Goal: Task Accomplishment & Management: Use online tool/utility

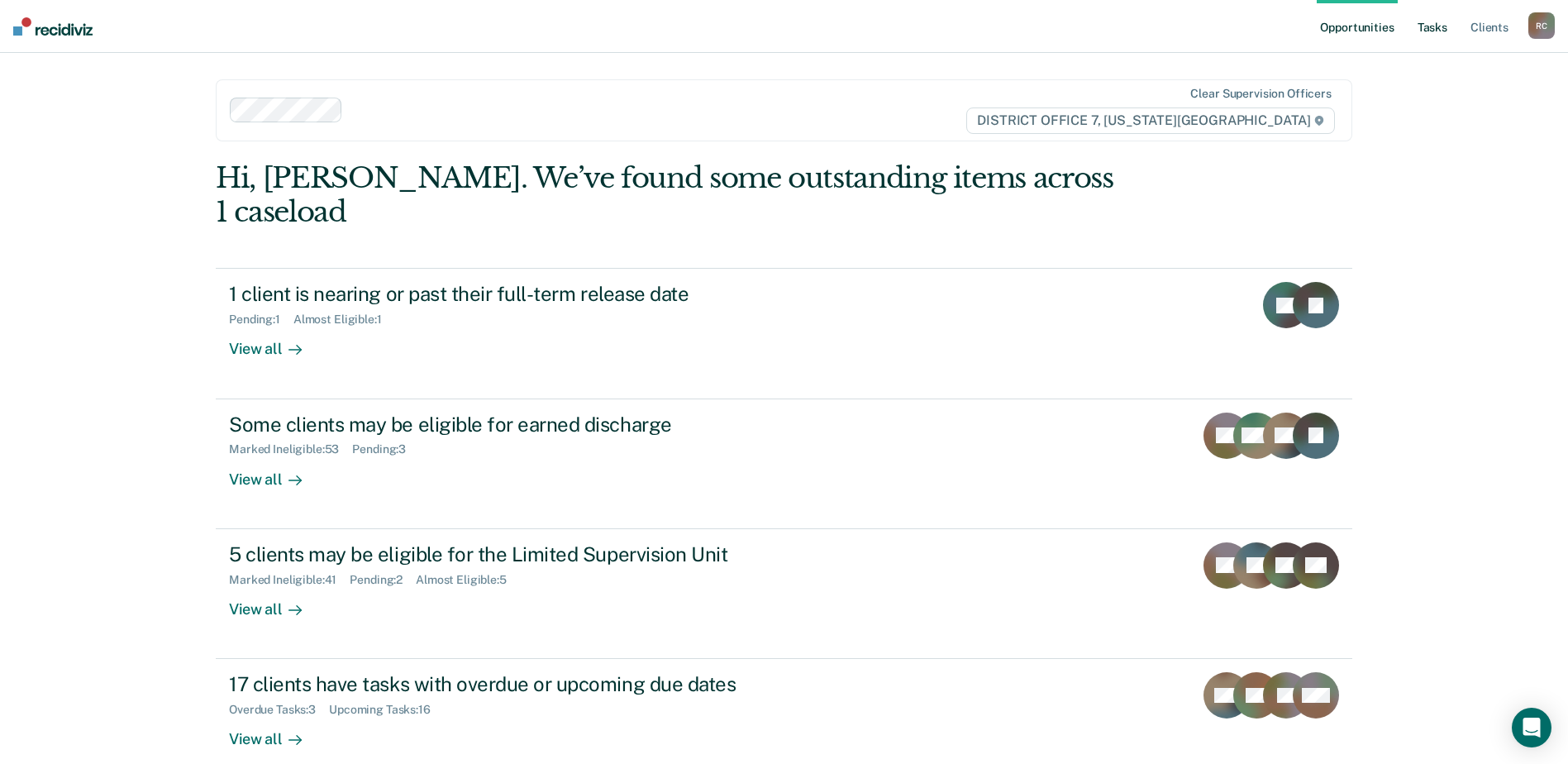
click at [1442, 28] on link "Tasks" at bounding box center [1432, 26] width 36 height 53
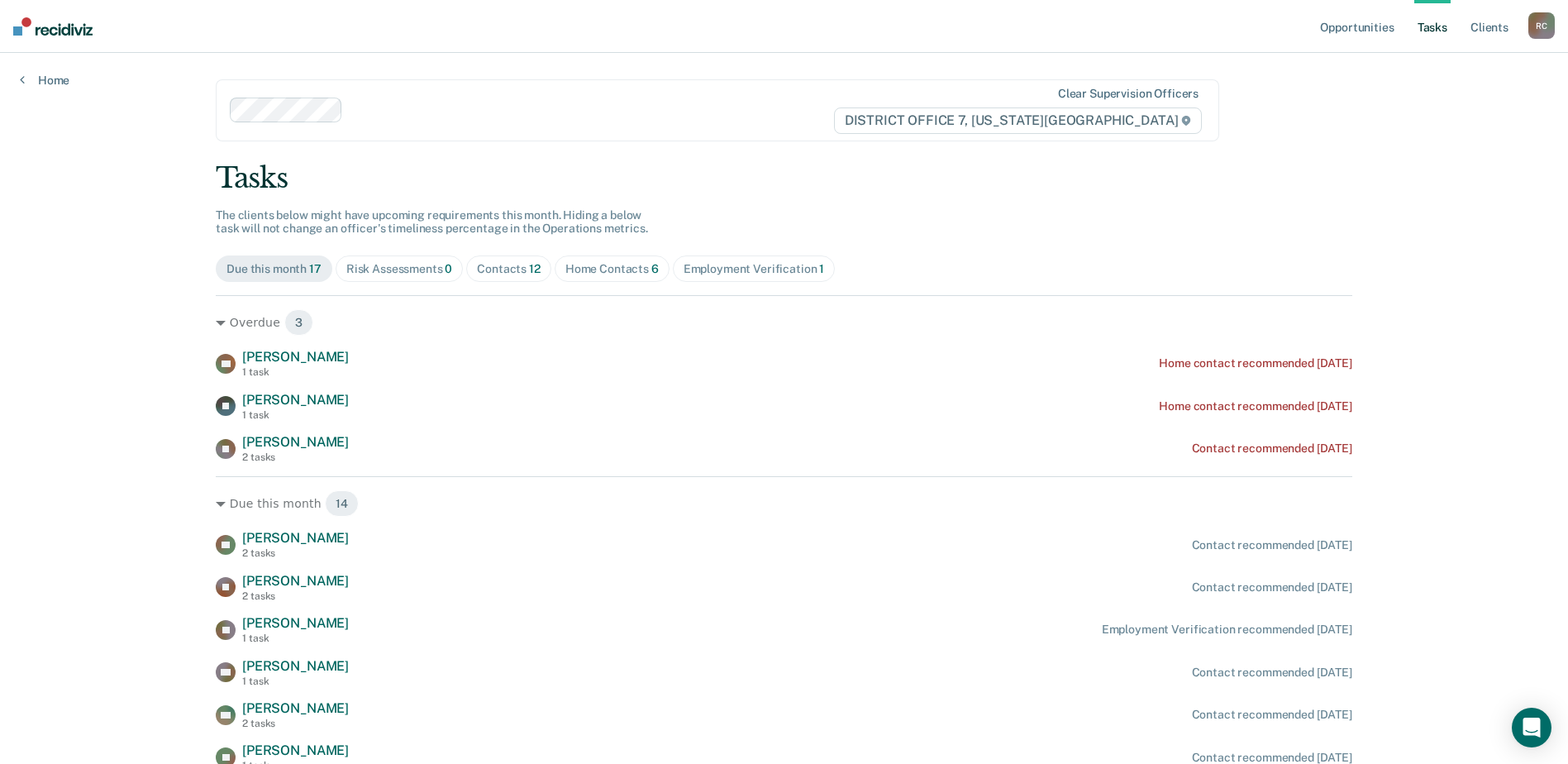
click at [626, 266] on div "Home Contacts 6" at bounding box center [612, 269] width 93 height 14
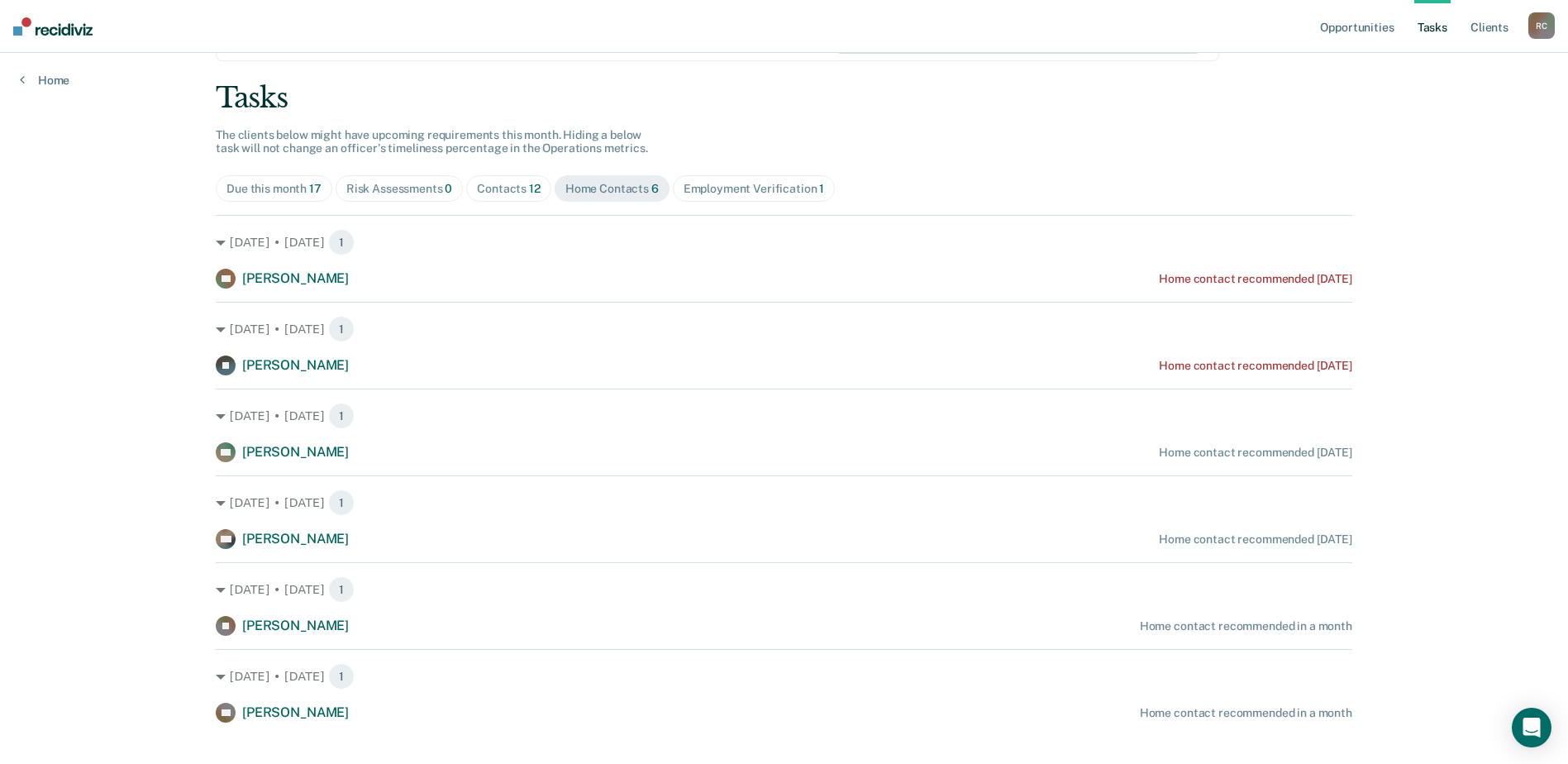
scroll to position [105, 0]
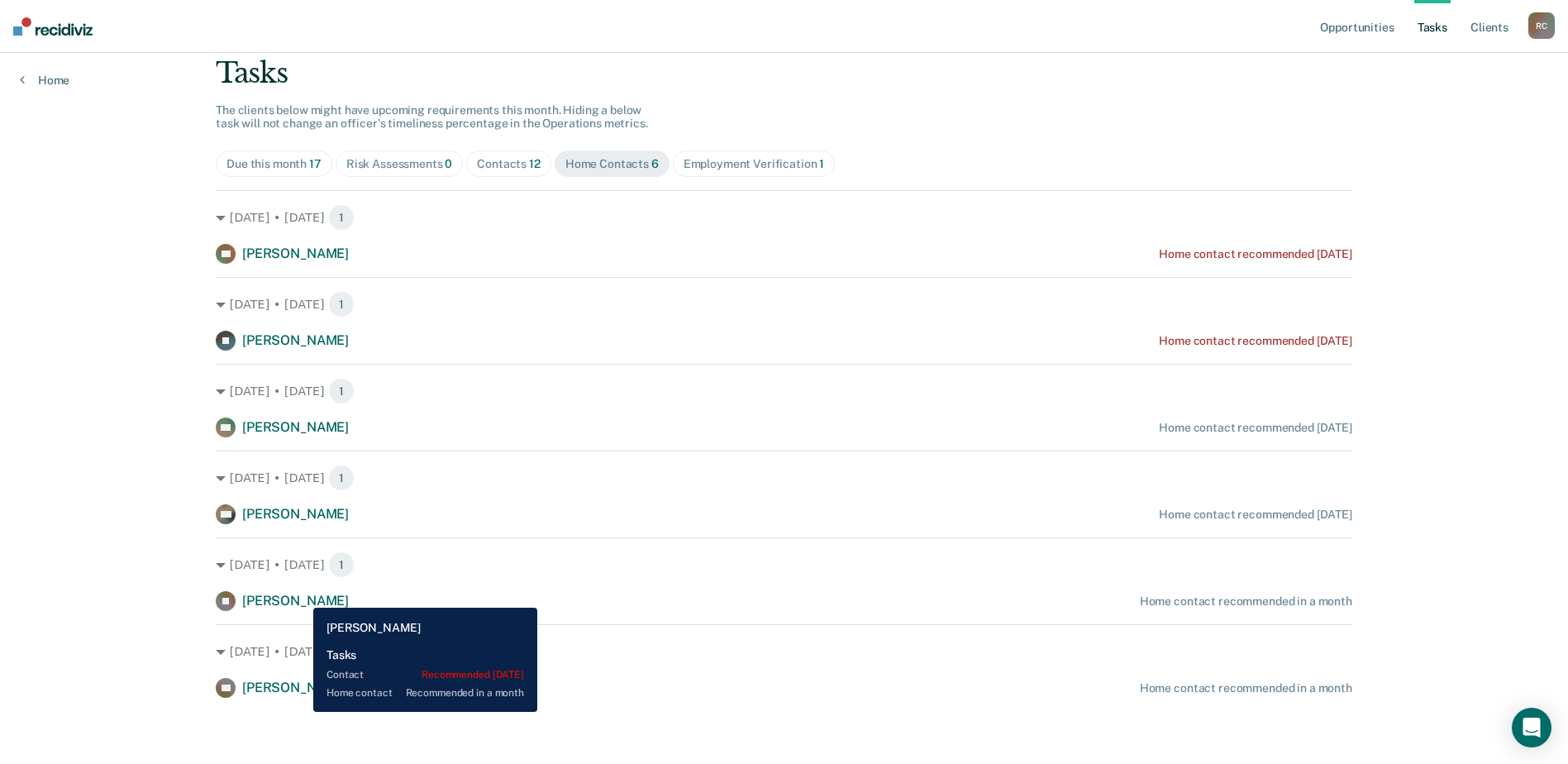
click at [301, 595] on span "[PERSON_NAME]" at bounding box center [296, 600] width 107 height 16
